Goal: Task Accomplishment & Management: Use online tool/utility

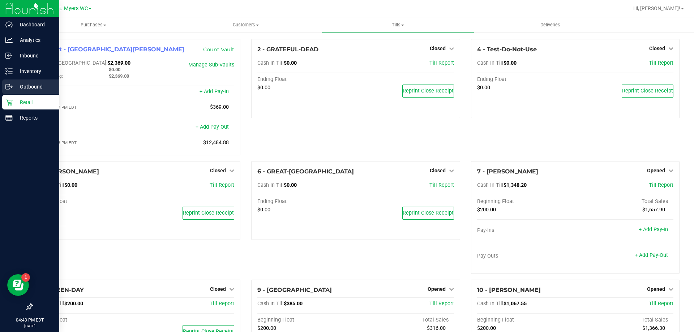
scroll to position [309, 0]
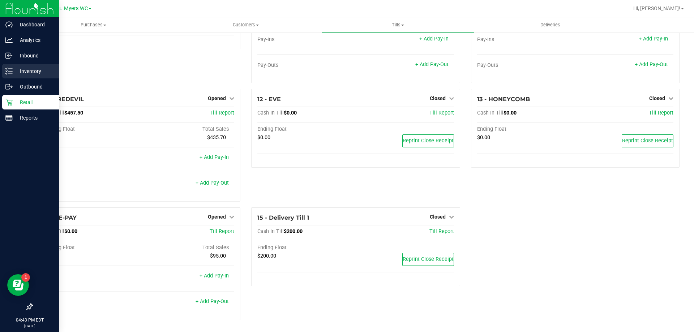
click at [31, 78] on link "Inventory" at bounding box center [29, 72] width 59 height 16
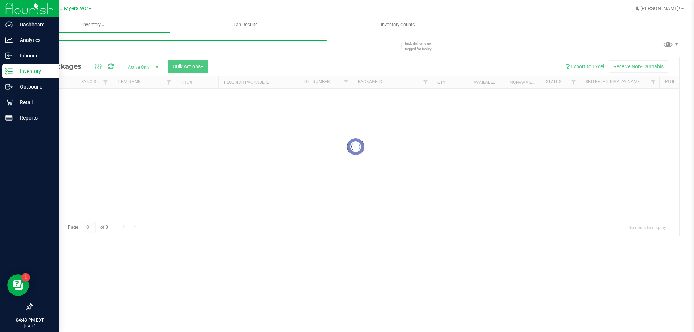
click at [91, 50] on input "text" at bounding box center [179, 45] width 295 height 11
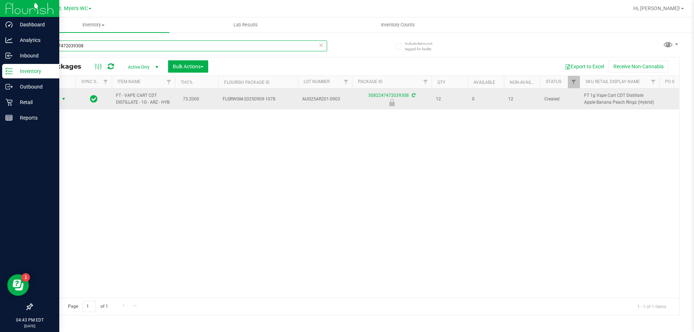
type input "5082247472039308"
click at [59, 102] on span "select" at bounding box center [63, 99] width 9 height 10
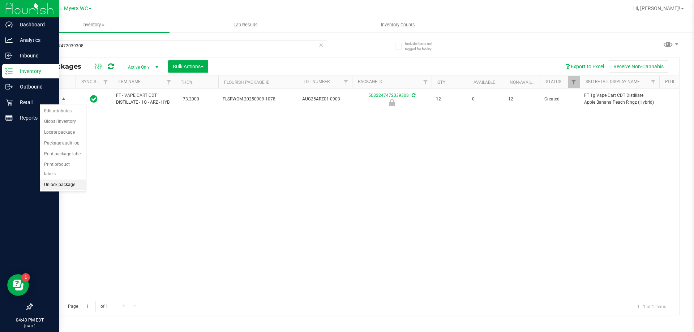
click at [72, 180] on li "Unlock package" at bounding box center [63, 185] width 46 height 11
